Goal: Transaction & Acquisition: Purchase product/service

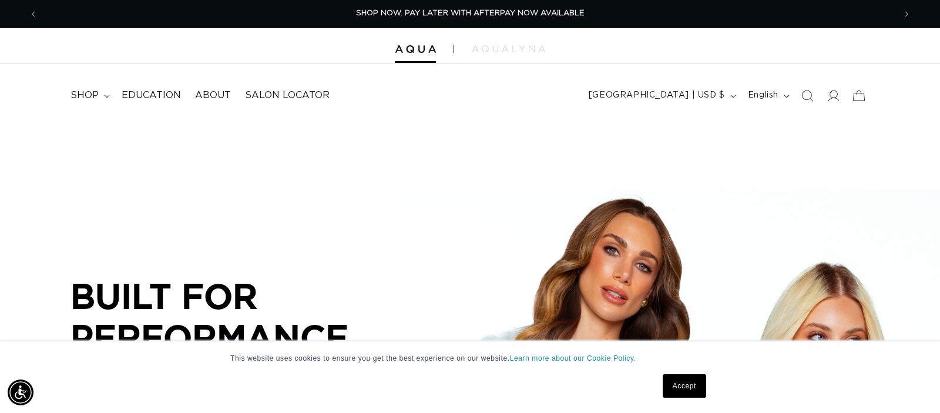
click at [693, 396] on link "Accept" at bounding box center [684, 386] width 43 height 24
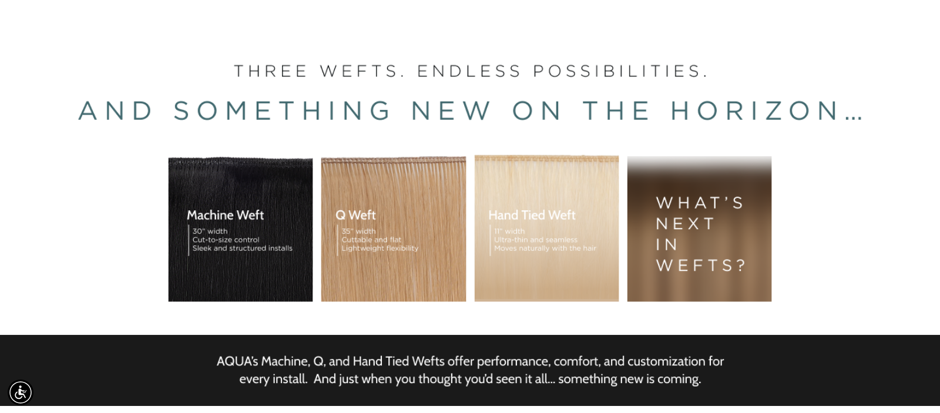
scroll to position [175, 0]
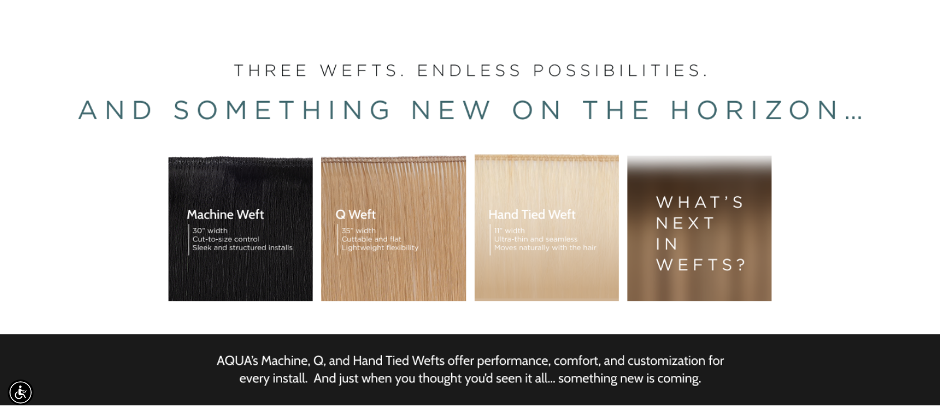
click at [409, 202] on div "BUILT FOR  PERFORMANCE. TRUSTED BY PROFESSIONALS. Premium hair extensions desig…" at bounding box center [470, 209] width 940 height 529
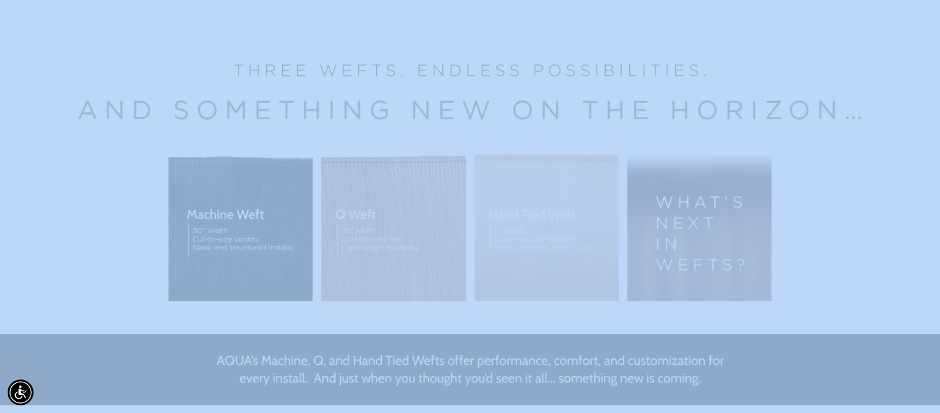
click at [409, 202] on div "BUILT FOR  PERFORMANCE. TRUSTED BY PROFESSIONALS. Premium hair extensions desig…" at bounding box center [470, 209] width 940 height 529
click at [408, 202] on div "BUILT FOR  PERFORMANCE. TRUSTED BY PROFESSIONALS. Premium hair extensions desig…" at bounding box center [470, 209] width 940 height 529
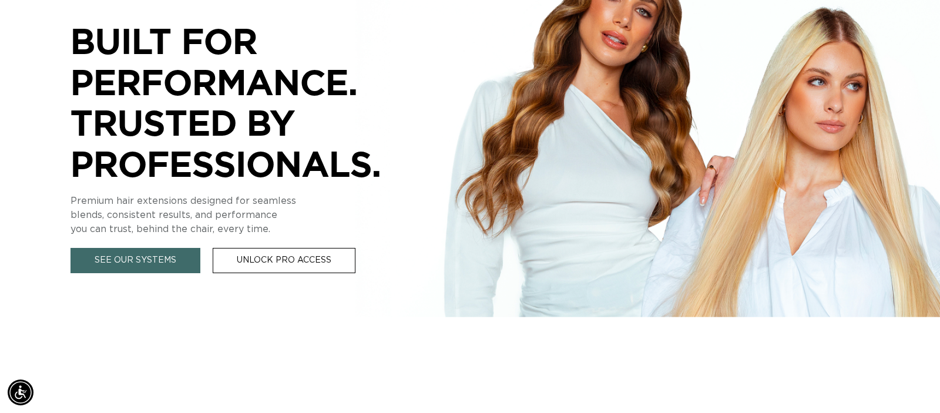
scroll to position [0, 0]
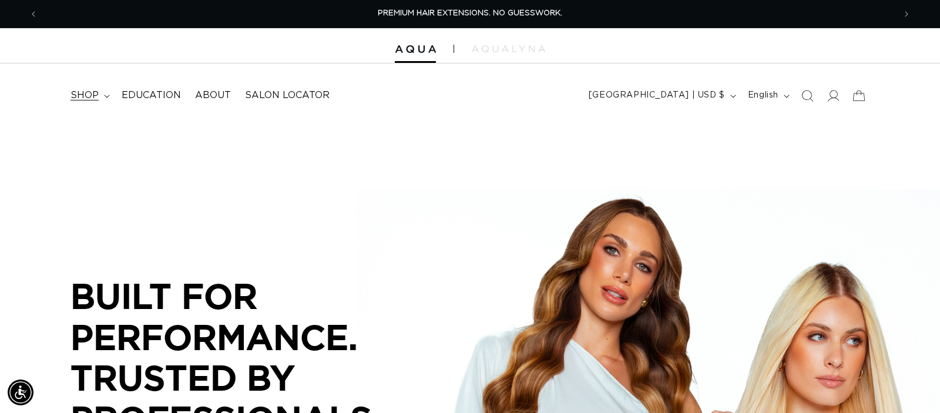
click at [97, 95] on span "shop" at bounding box center [85, 95] width 28 height 12
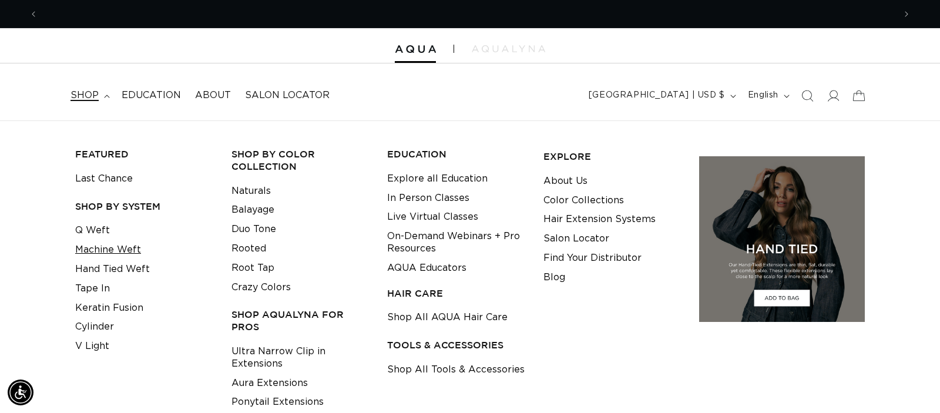
scroll to position [0, 1714]
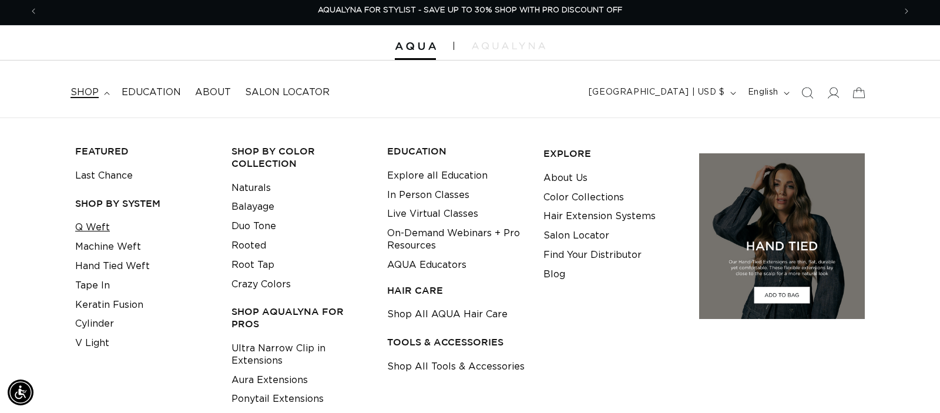
click at [92, 235] on link "Q Weft" at bounding box center [92, 227] width 35 height 19
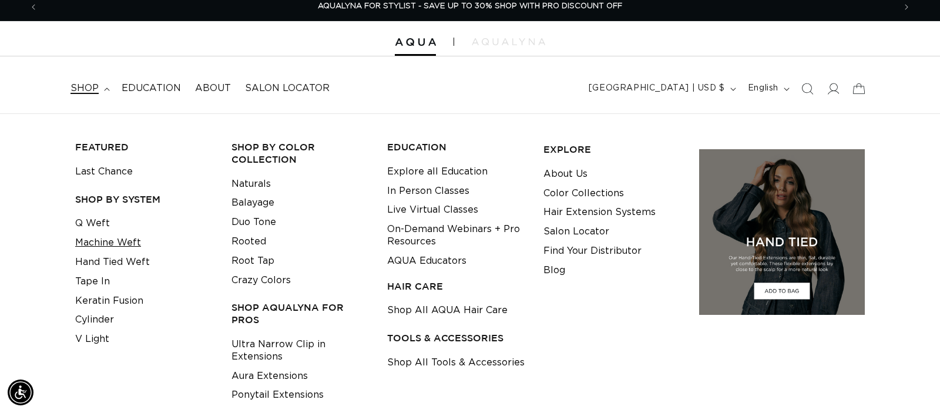
scroll to position [9, 0]
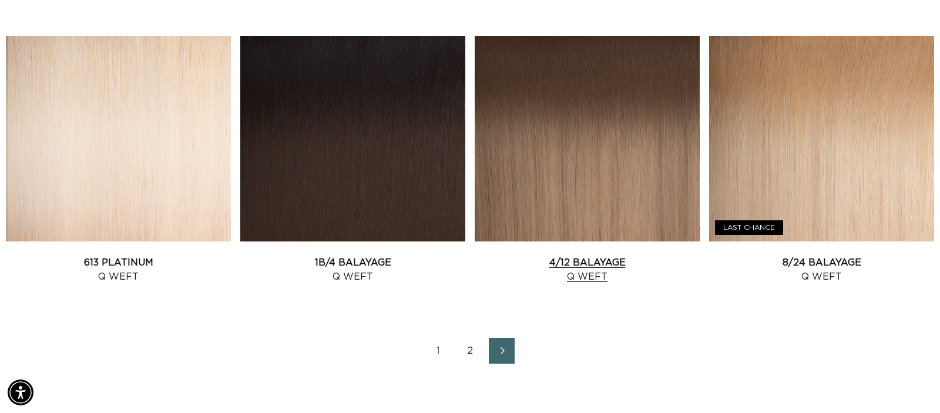
scroll to position [0, 1714]
click at [544, 256] on link "4/12 Balayage Q Weft" at bounding box center [587, 270] width 225 height 28
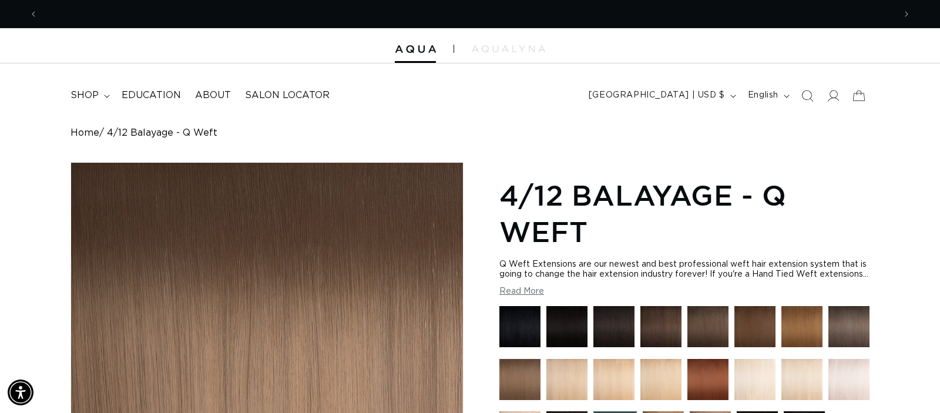
scroll to position [0, 857]
